Goal: Task Accomplishment & Management: Manage account settings

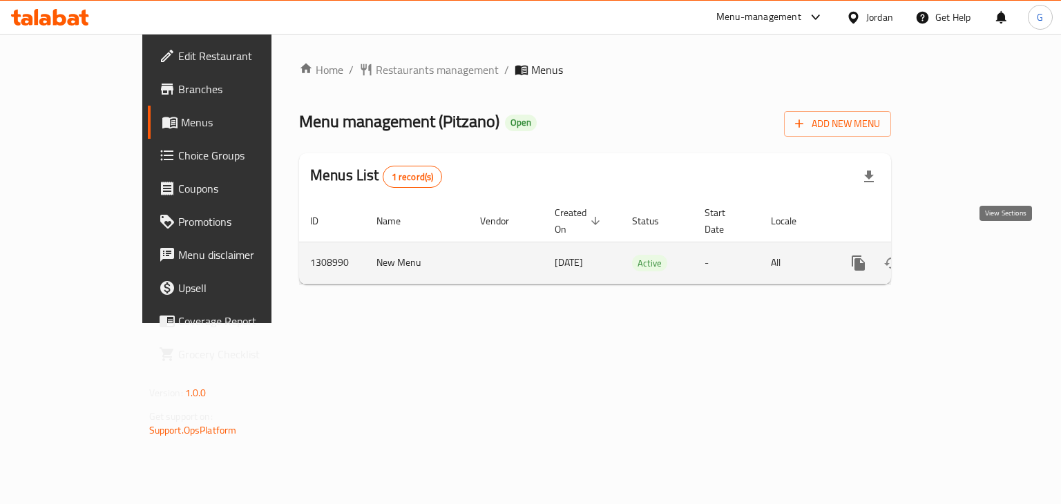
click at [966, 255] on icon "enhanced table" at bounding box center [958, 263] width 17 height 17
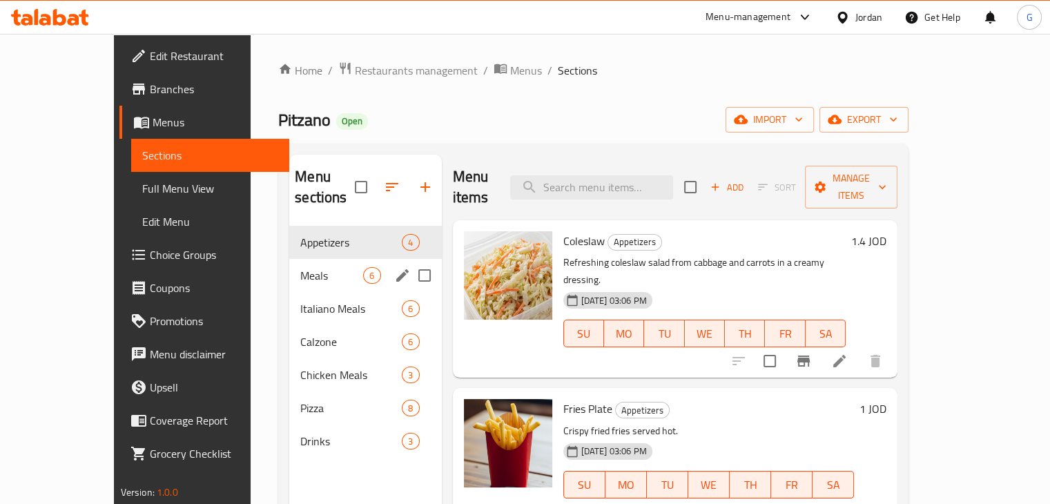
click at [300, 267] on span "Meals" at bounding box center [331, 275] width 63 height 17
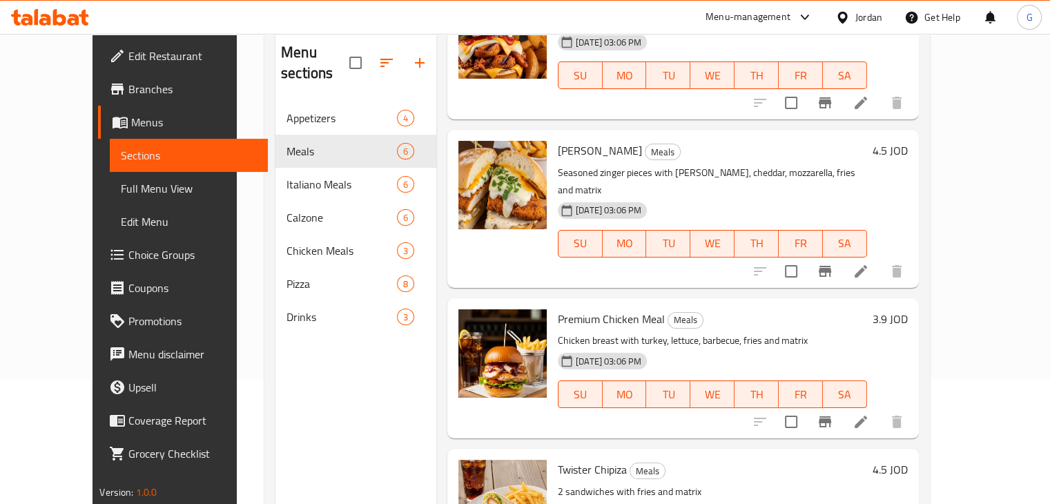
scroll to position [193, 0]
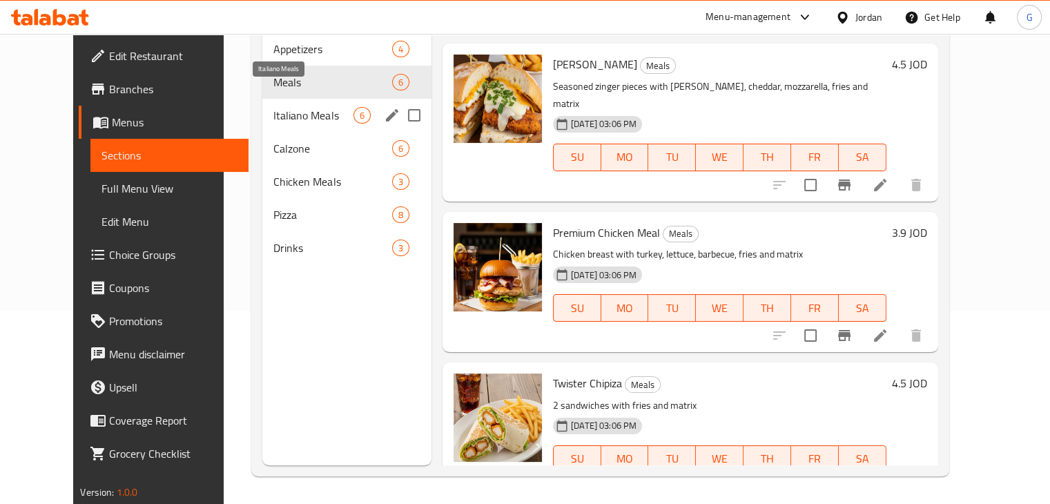
click at [289, 107] on span "Italiano Meals" at bounding box center [312, 115] width 79 height 17
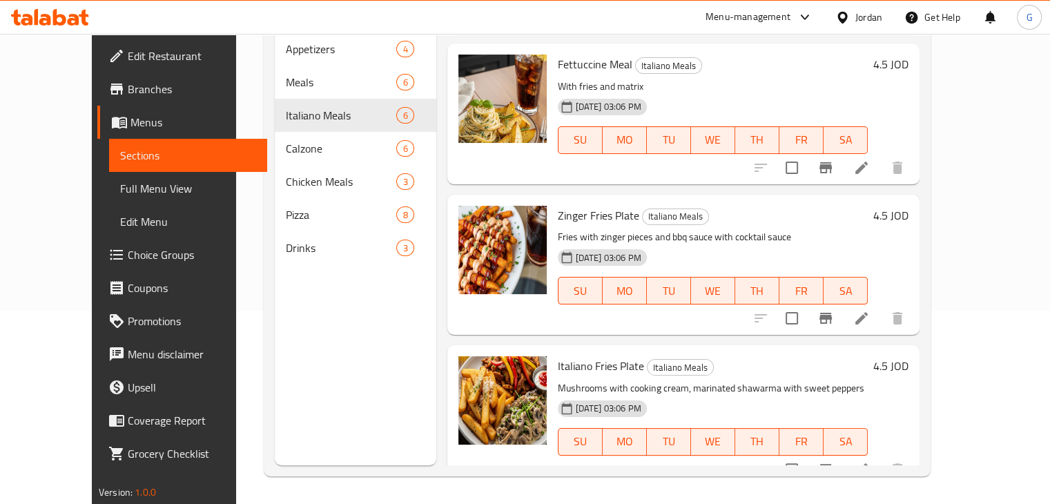
scroll to position [108, 0]
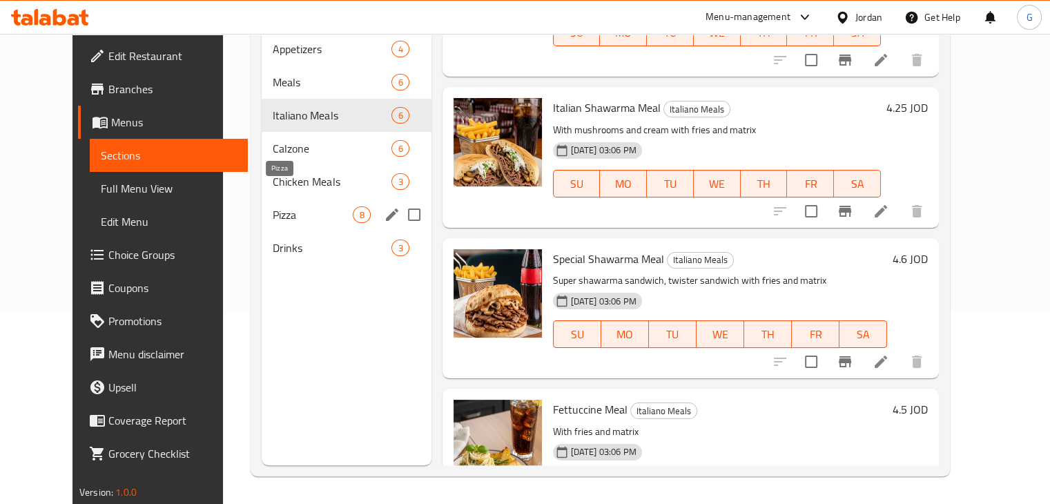
click at [273, 206] on span "Pizza" at bounding box center [313, 214] width 80 height 17
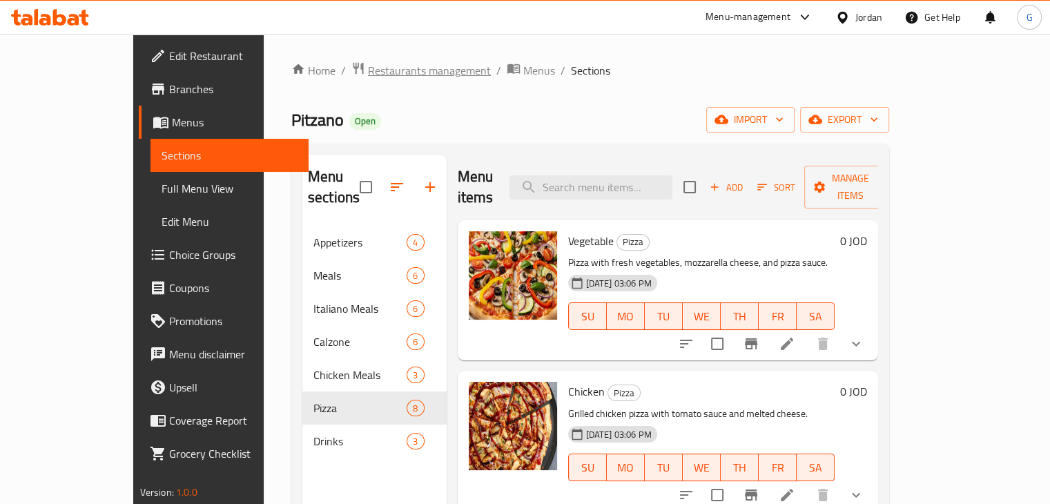
click at [368, 72] on span "Restaurants management" at bounding box center [429, 70] width 123 height 17
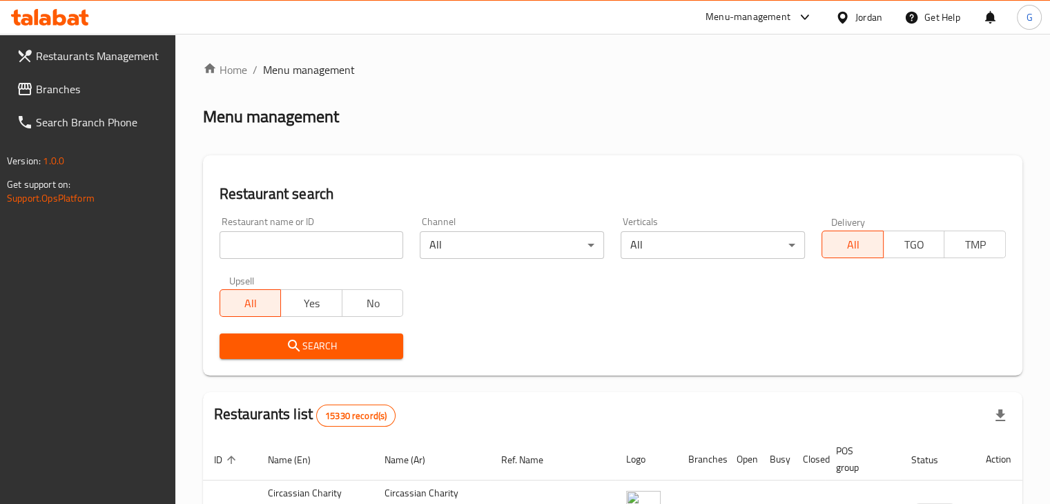
click at [314, 249] on div at bounding box center [525, 252] width 1050 height 504
drag, startPoint x: 316, startPoint y: 247, endPoint x: 315, endPoint y: 256, distance: 9.8
click at [316, 247] on input "search" at bounding box center [312, 245] width 184 height 28
paste input "ChiPizza"
type input "ChiPizza"
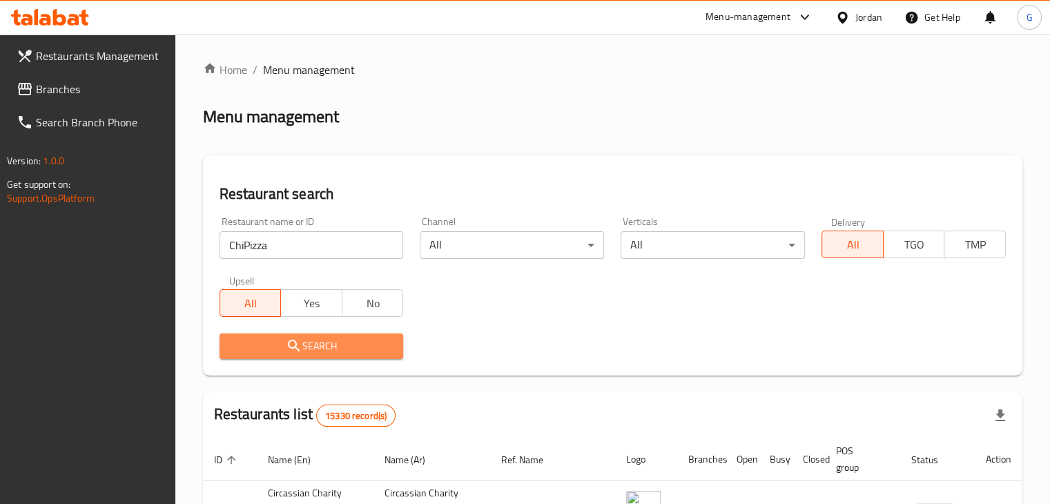
click at [273, 338] on span "Search" at bounding box center [312, 346] width 162 height 17
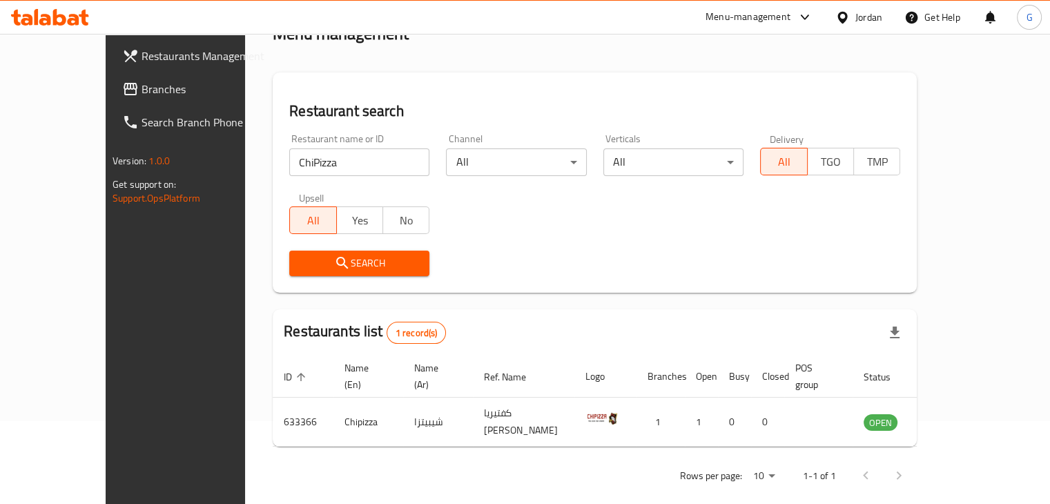
scroll to position [84, 0]
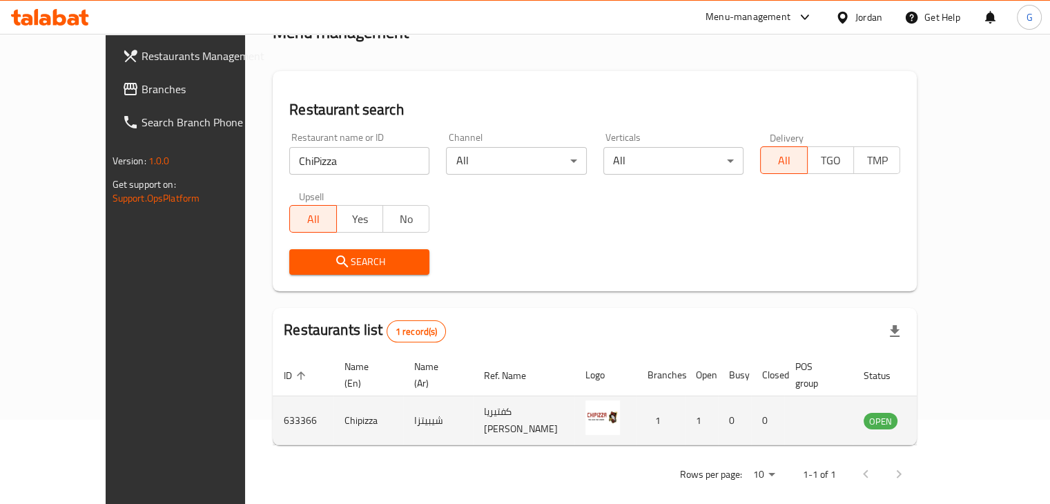
click at [952, 416] on icon "enhanced table" at bounding box center [944, 422] width 15 height 12
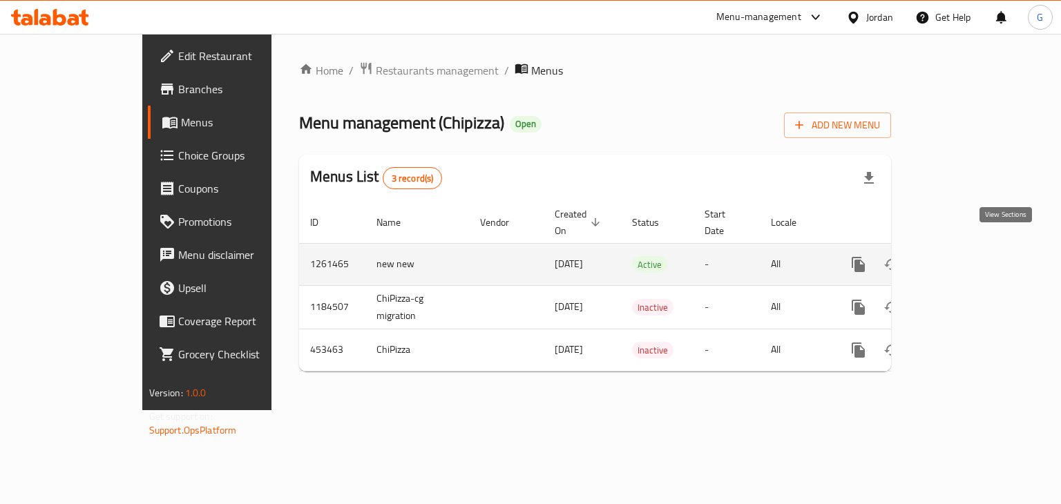
click at [966, 256] on icon "enhanced table" at bounding box center [958, 264] width 17 height 17
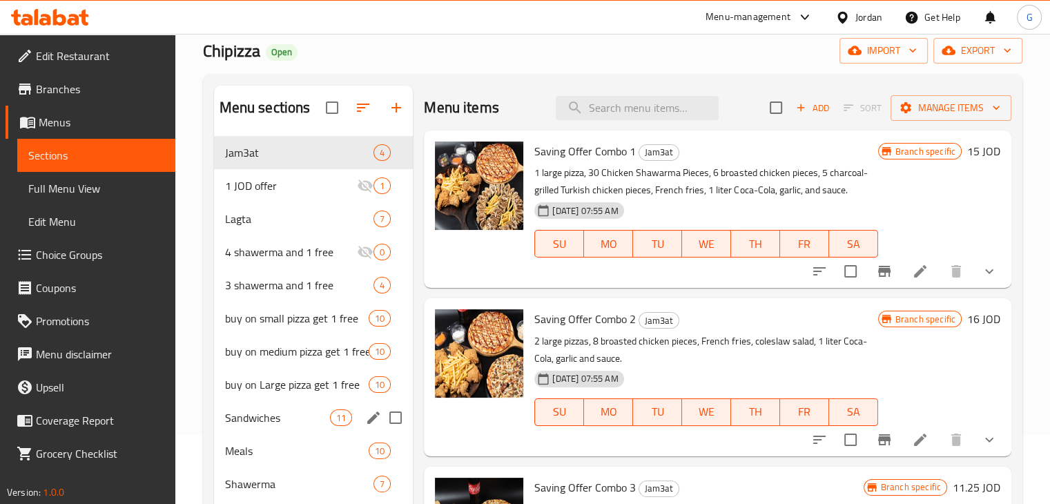
scroll to position [207, 0]
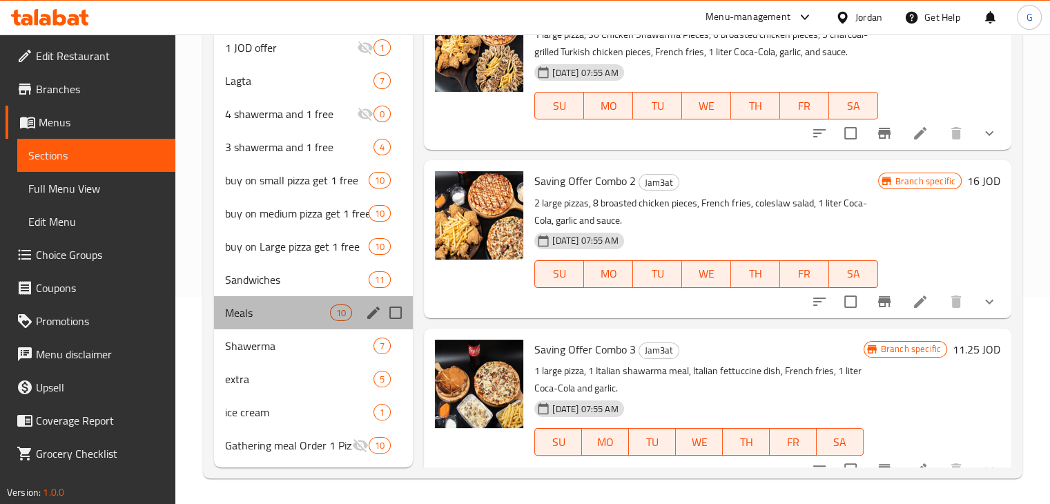
click at [282, 324] on div "Meals 10" at bounding box center [314, 312] width 200 height 33
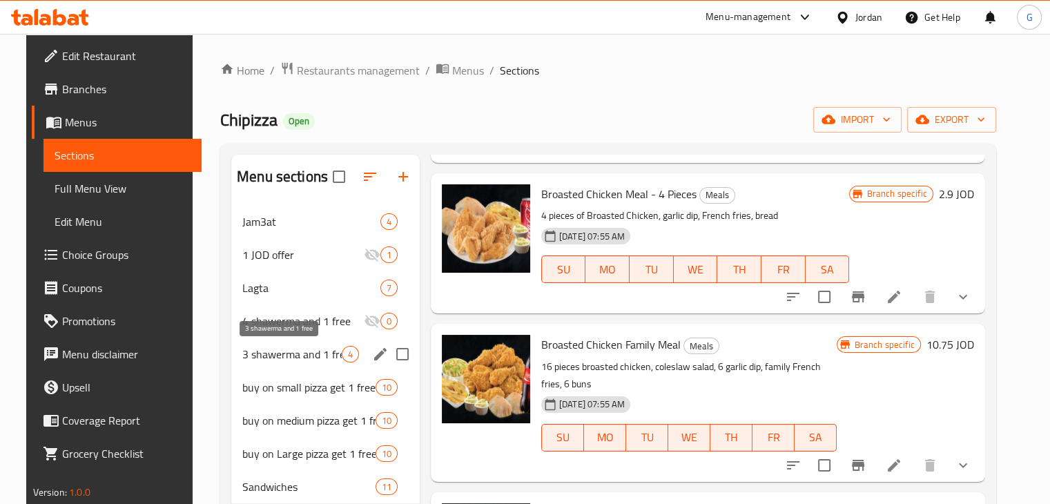
scroll to position [209, 0]
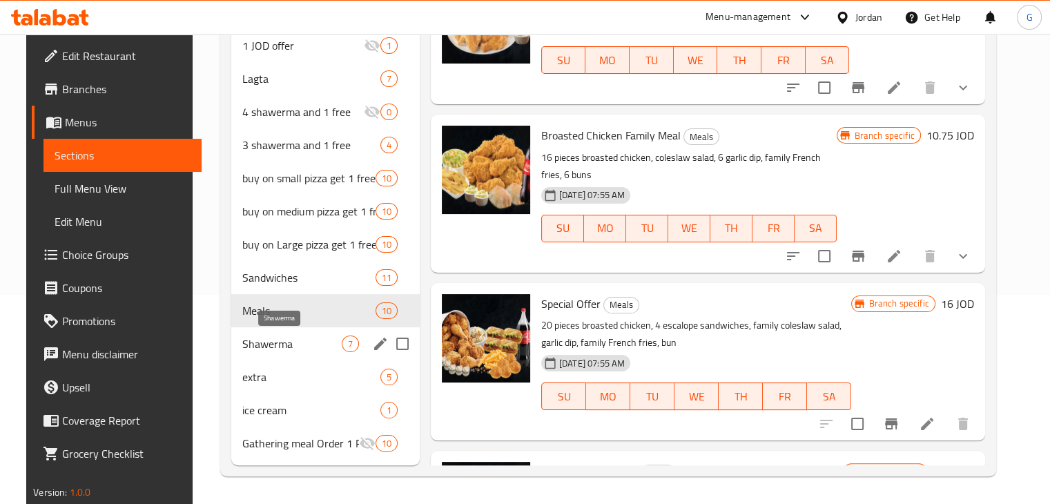
click at [284, 338] on span "Shawerma" at bounding box center [291, 344] width 99 height 17
